Goal: Task Accomplishment & Management: Complete application form

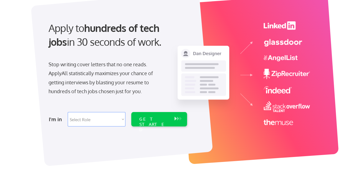
scroll to position [55, 0]
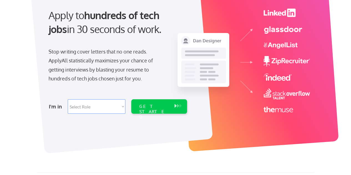
click at [105, 106] on select "Select Role Software Engineering Product Management Customer Success Sales UI/U…" at bounding box center [97, 106] width 58 height 14
click at [106, 108] on select "Select Role Software Engineering Product Management Customer Success Sales UI/U…" at bounding box center [97, 106] width 58 height 14
click at [97, 107] on select "Select Role Software Engineering Product Management Customer Success Sales UI/U…" at bounding box center [97, 106] width 58 height 14
select select ""marketing___comms""
click at [68, 99] on select "Select Role Software Engineering Product Management Customer Success Sales UI/U…" at bounding box center [97, 106] width 58 height 14
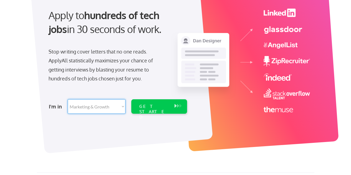
select select ""marketing___comms""
click at [148, 107] on div "GET STARTED" at bounding box center [154, 112] width 30 height 16
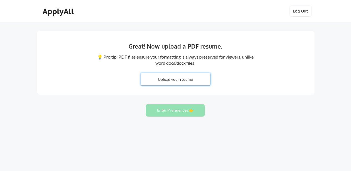
click at [177, 78] on input "file" at bounding box center [175, 79] width 69 height 12
type input "C:\fakepath\Bollman_Resume_PMM_0825.pdf"
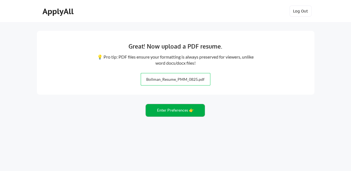
click at [175, 108] on button "Enter Preferences 👉" at bounding box center [175, 110] width 59 height 12
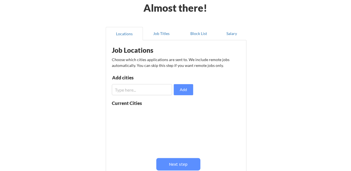
scroll to position [28, 0]
click at [143, 88] on input "input" at bounding box center [142, 89] width 60 height 11
